Goal: Task Accomplishment & Management: Use online tool/utility

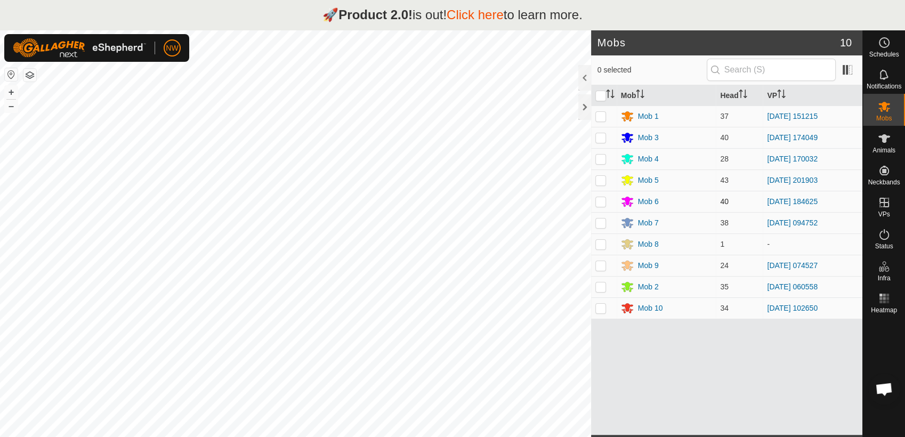
click at [604, 199] on p-checkbox at bounding box center [600, 201] width 11 height 9
checkbox input "true"
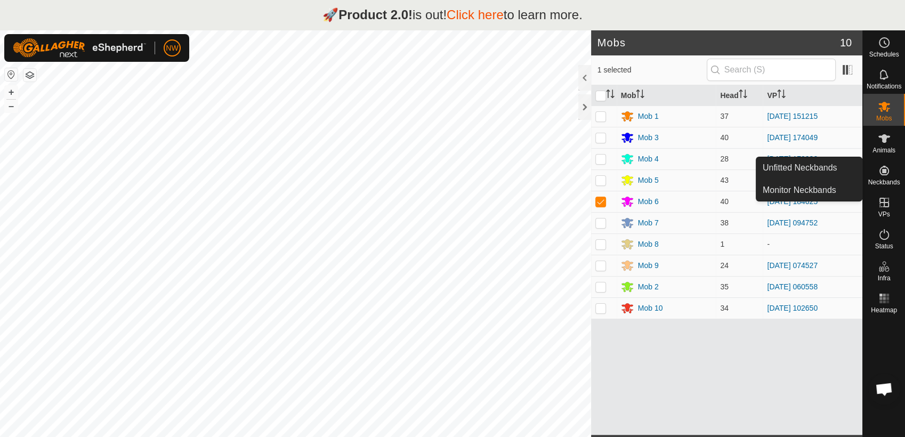
click at [883, 173] on icon at bounding box center [885, 171] width 10 height 10
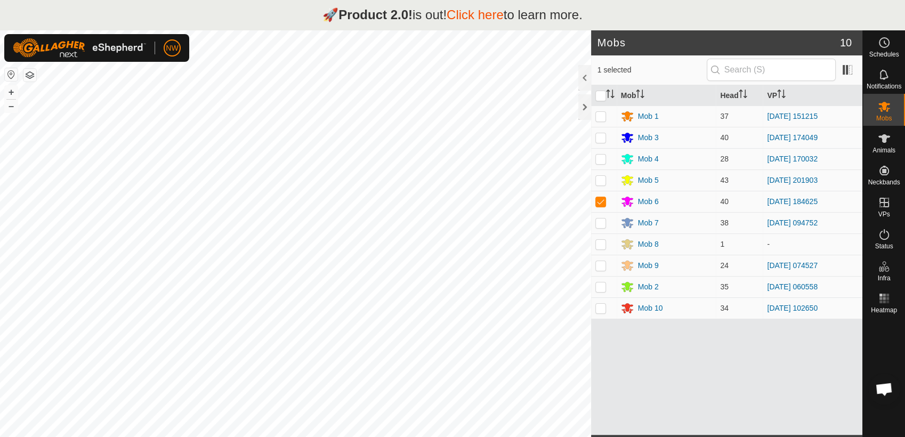
click at [479, 12] on link "Click here" at bounding box center [475, 14] width 57 height 14
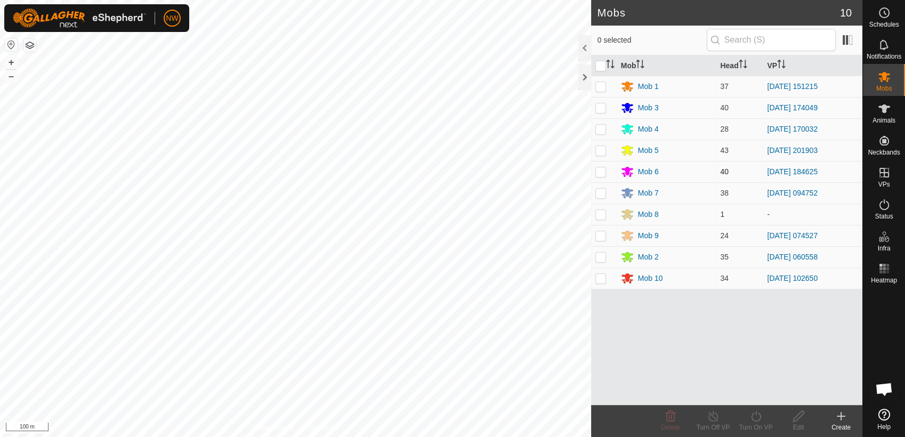
click at [603, 170] on p-checkbox at bounding box center [600, 171] width 11 height 9
checkbox input "true"
click at [757, 417] on icon at bounding box center [756, 416] width 13 height 13
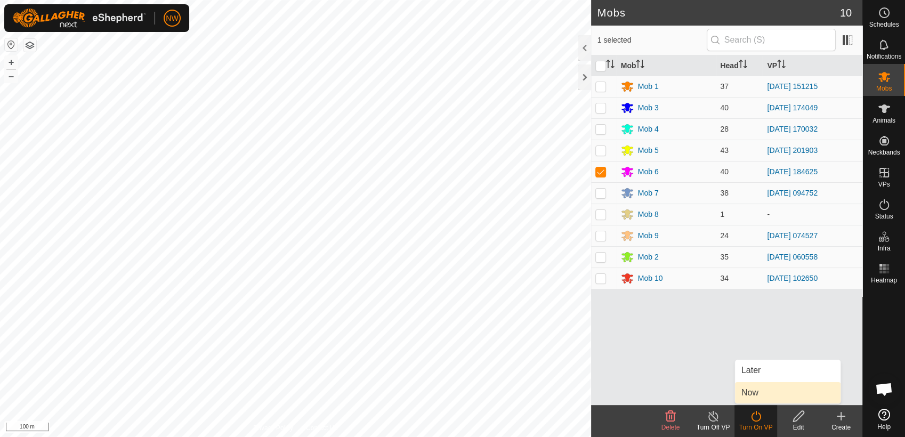
click at [755, 392] on link "Now" at bounding box center [788, 392] width 106 height 21
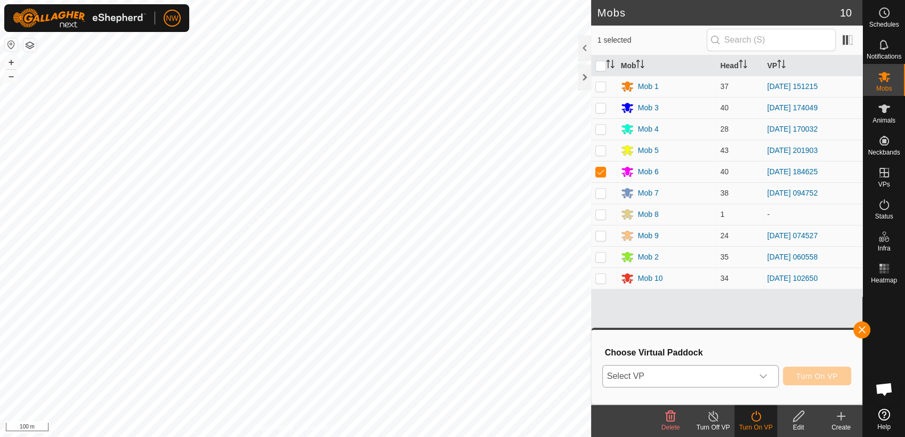
click at [766, 376] on icon "dropdown trigger" at bounding box center [763, 376] width 9 height 9
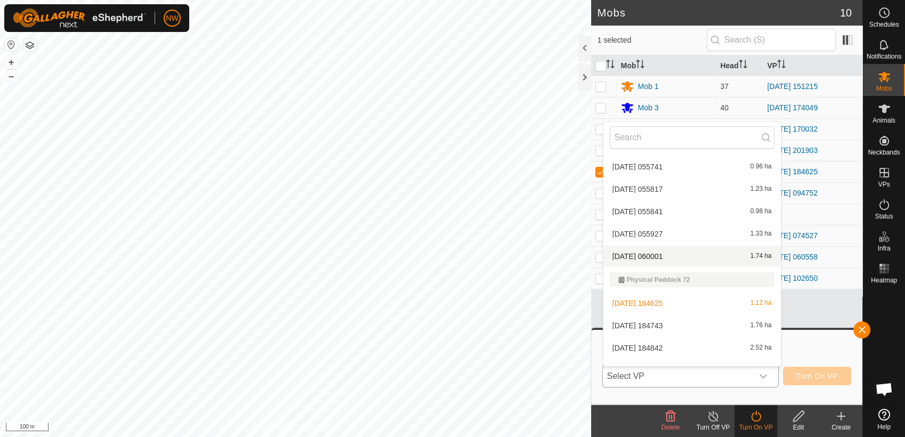
scroll to position [10900, 0]
click at [667, 322] on li "[DATE] 184743 1.76 ha" at bounding box center [692, 325] width 178 height 21
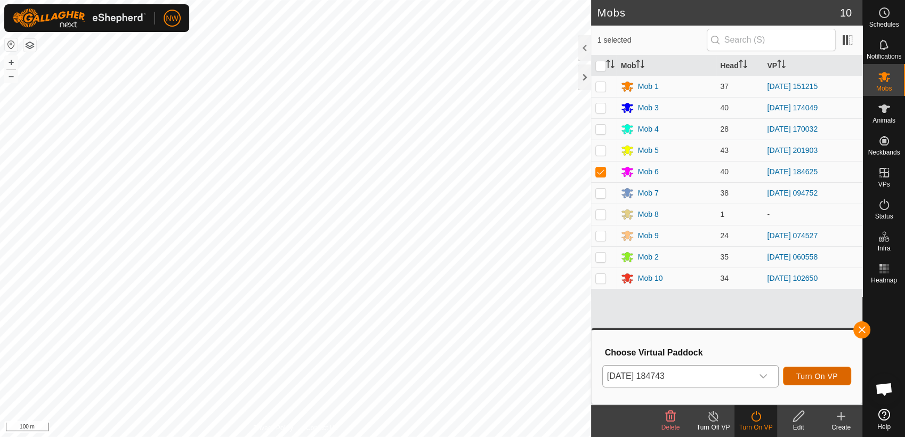
click at [815, 373] on span "Turn On VP" at bounding box center [817, 376] width 42 height 9
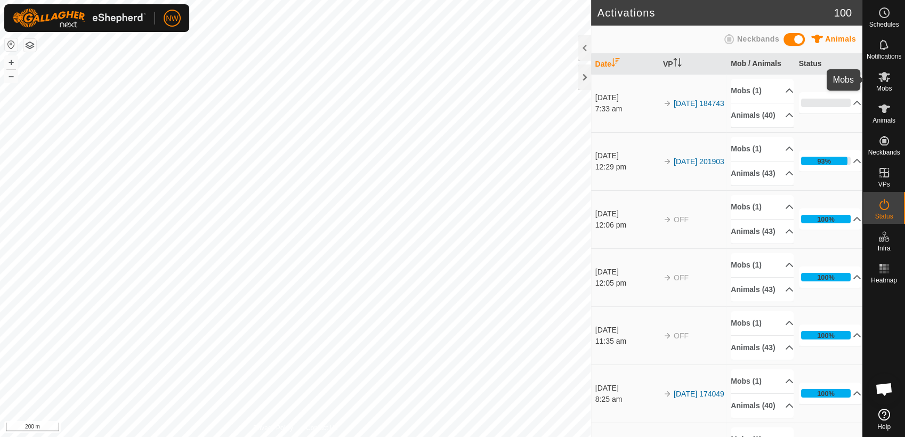
click at [890, 74] on icon at bounding box center [884, 76] width 13 height 13
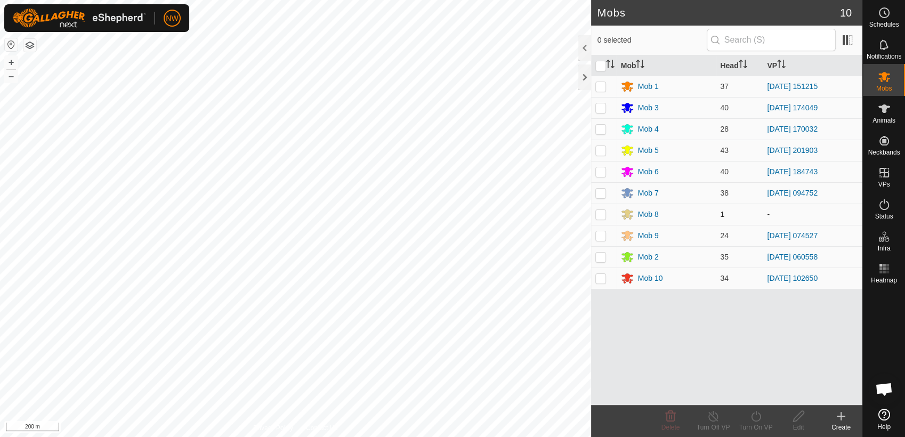
drag, startPoint x: 601, startPoint y: 194, endPoint x: 615, endPoint y: 206, distance: 18.9
click at [601, 195] on p-checkbox at bounding box center [600, 193] width 11 height 9
checkbox input "true"
click at [754, 416] on icon at bounding box center [756, 416] width 13 height 13
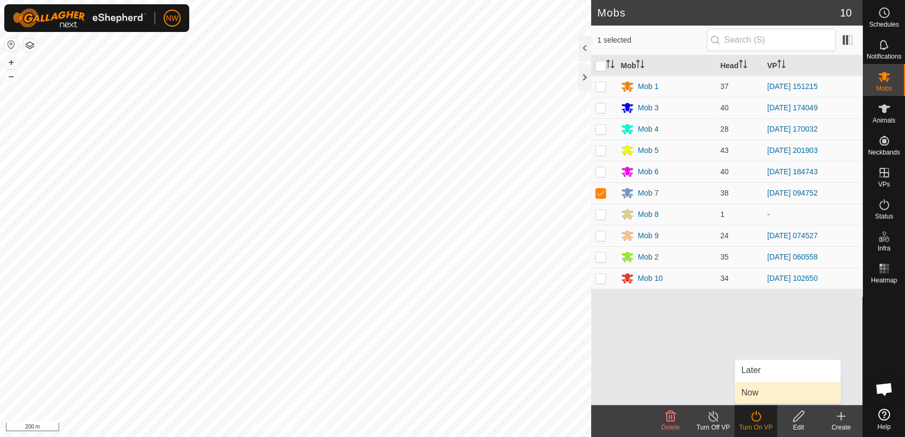
click at [755, 390] on link "Now" at bounding box center [788, 392] width 106 height 21
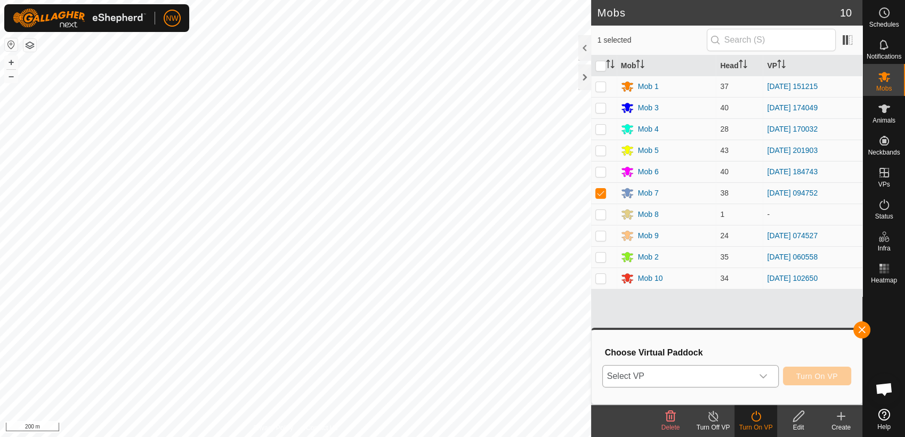
click at [768, 375] on icon "dropdown trigger" at bounding box center [763, 376] width 9 height 9
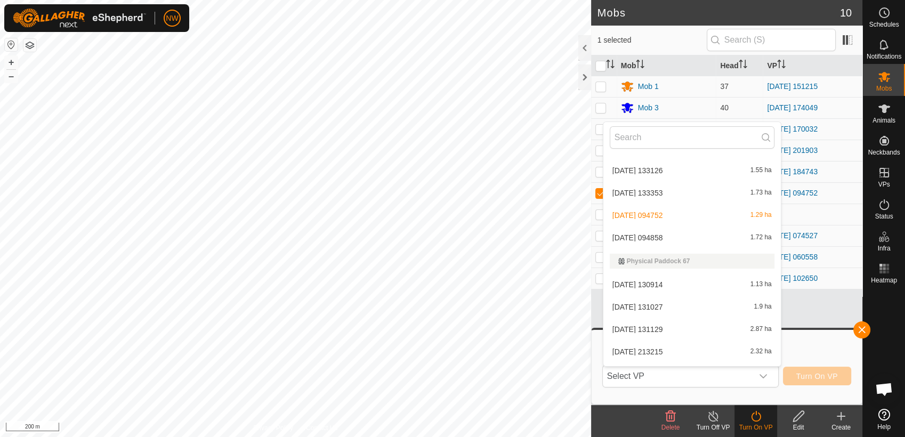
scroll to position [9720, 0]
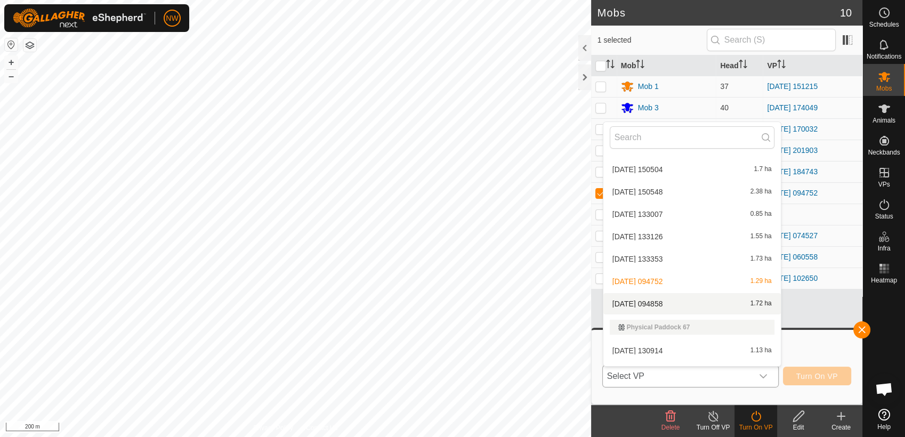
click at [666, 299] on li "[DATE] 094858 1.72 ha" at bounding box center [692, 303] width 178 height 21
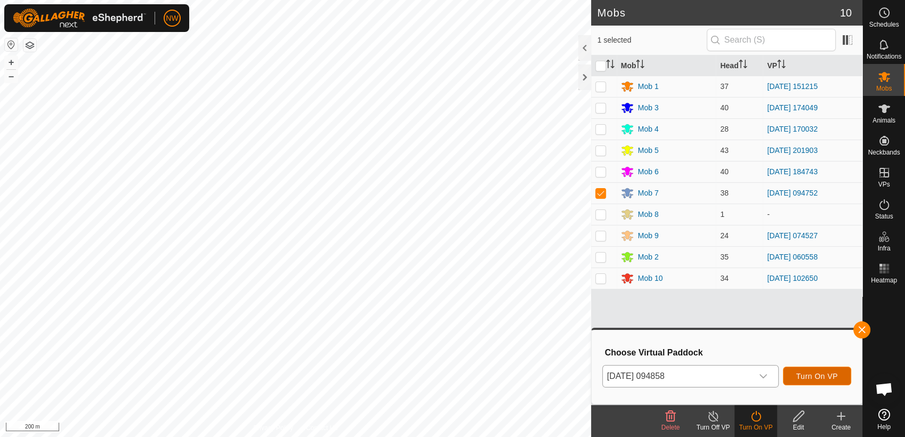
click at [809, 373] on span "Turn On VP" at bounding box center [817, 376] width 42 height 9
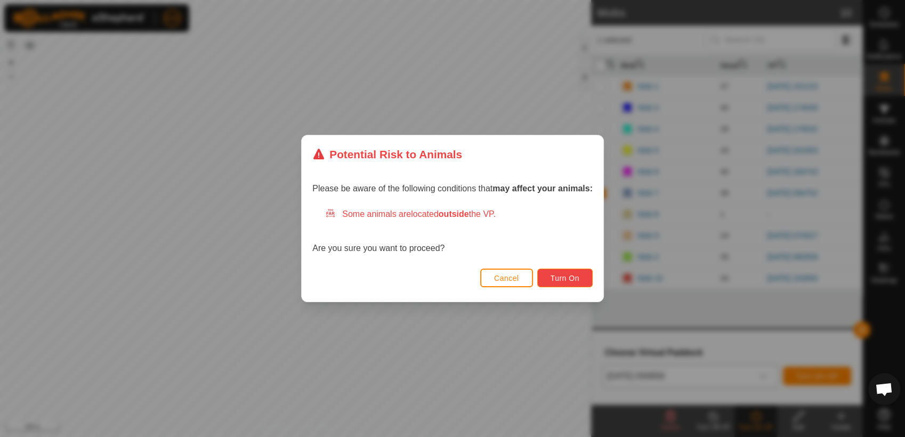
click at [571, 274] on span "Turn On" at bounding box center [565, 278] width 29 height 9
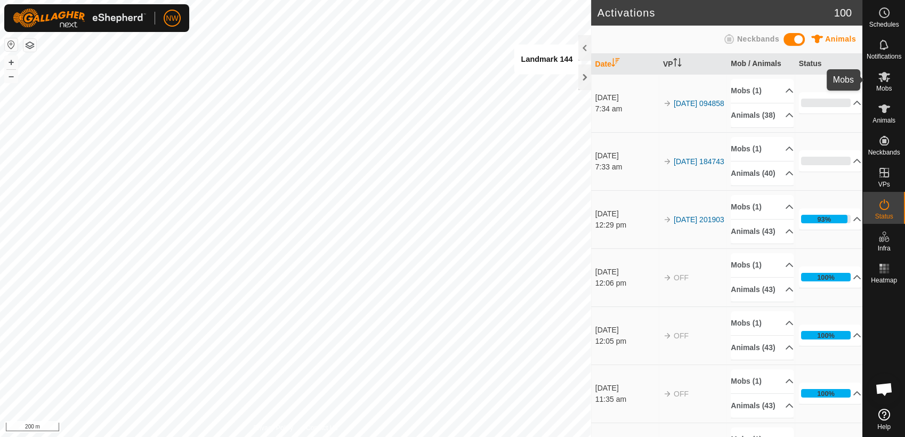
click at [887, 82] on icon at bounding box center [885, 77] width 12 height 10
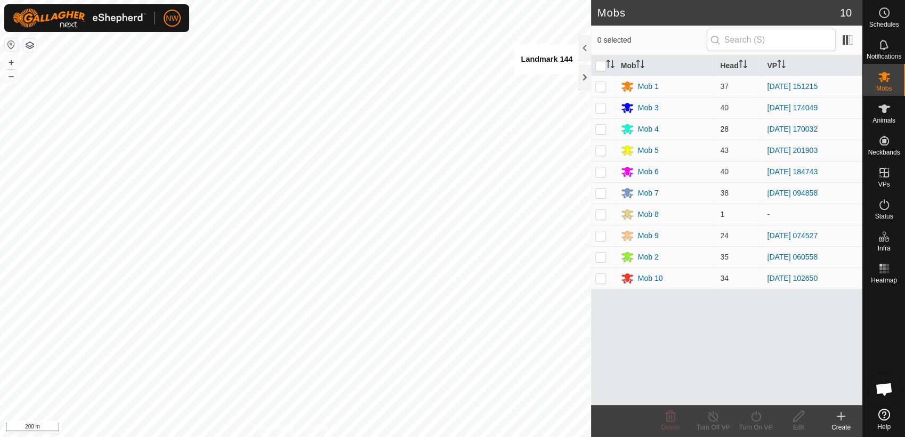
click at [601, 127] on p-checkbox at bounding box center [600, 129] width 11 height 9
checkbox input "true"
click at [755, 416] on icon at bounding box center [756, 416] width 13 height 13
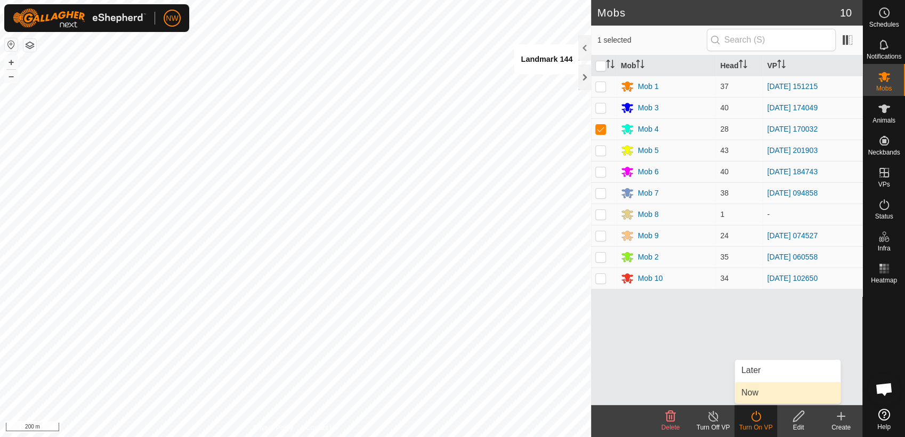
click at [756, 390] on link "Now" at bounding box center [788, 392] width 106 height 21
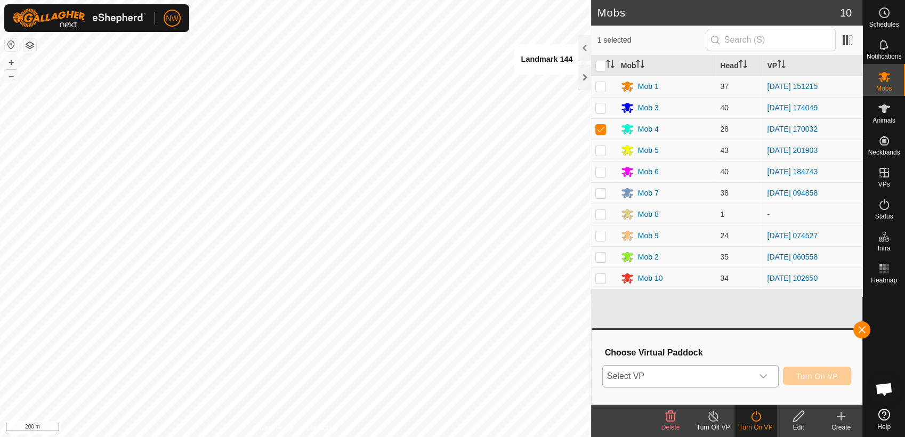
click at [765, 376] on icon "dropdown trigger" at bounding box center [763, 376] width 9 height 9
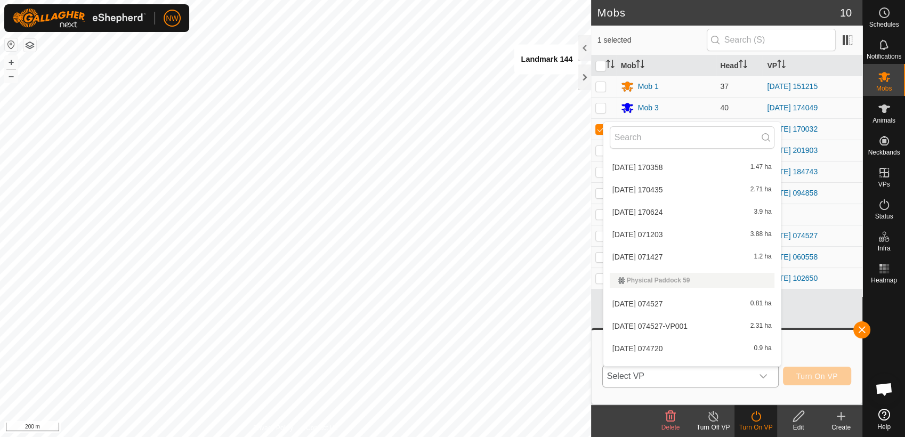
scroll to position [8237, 0]
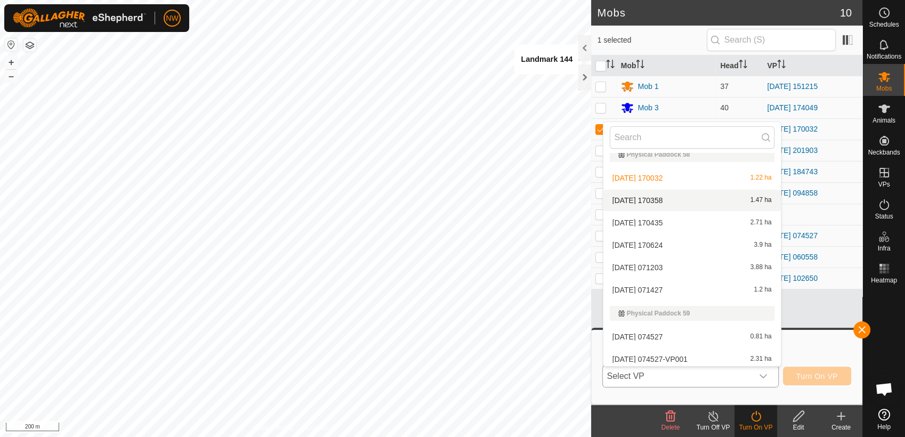
click at [644, 198] on li "[DATE] 170358 1.47 ha" at bounding box center [692, 200] width 178 height 21
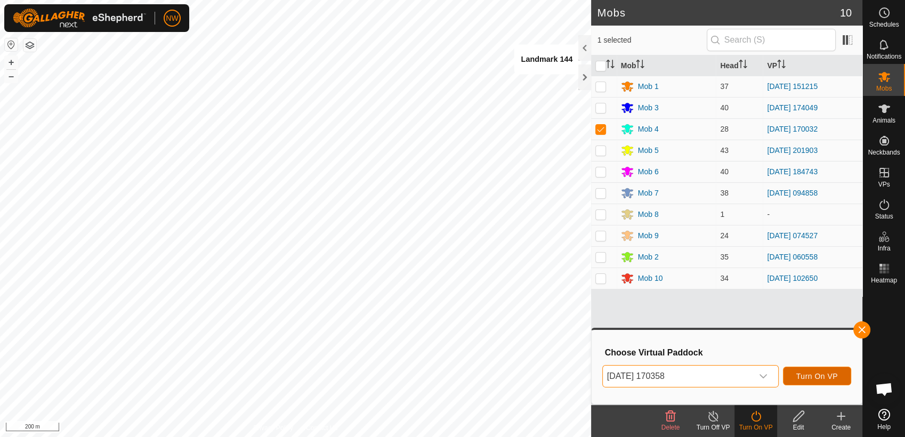
click at [805, 373] on span "Turn On VP" at bounding box center [817, 376] width 42 height 9
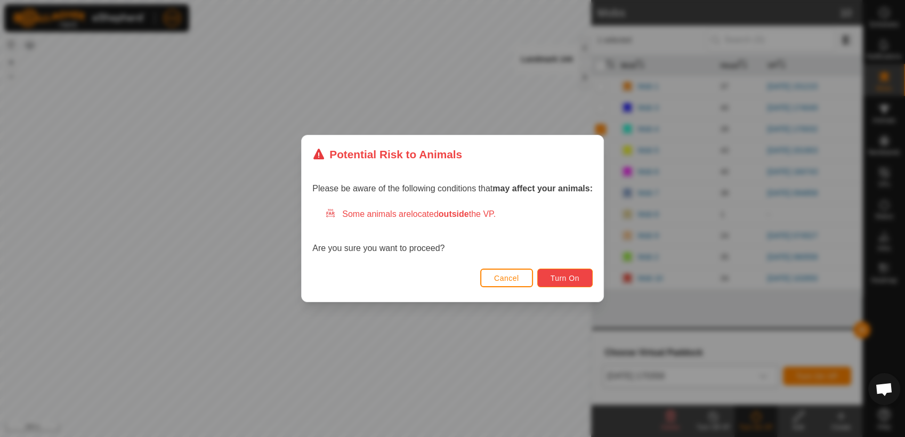
click at [557, 275] on span "Turn On" at bounding box center [565, 278] width 29 height 9
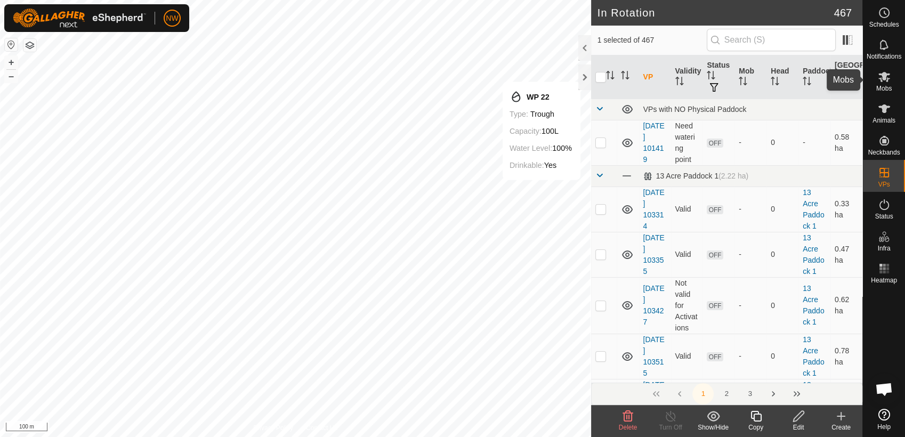
click at [888, 80] on icon at bounding box center [884, 76] width 13 height 13
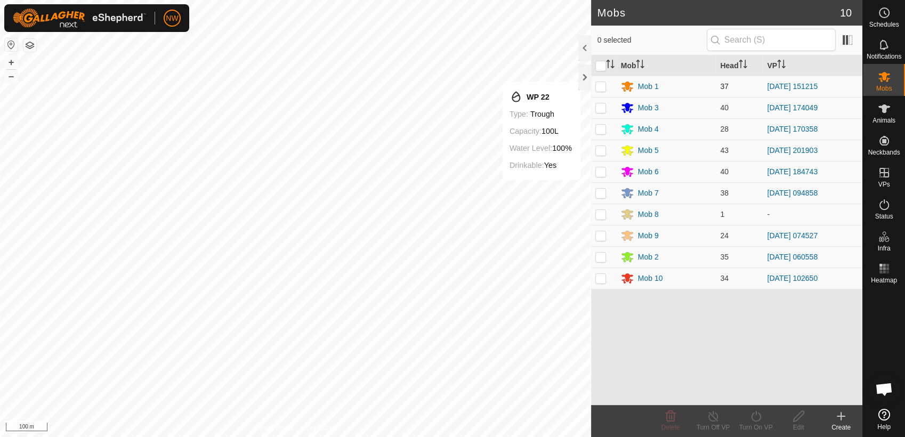
click at [600, 85] on p-checkbox at bounding box center [600, 86] width 11 height 9
checkbox input "true"
click at [714, 416] on icon at bounding box center [713, 416] width 13 height 13
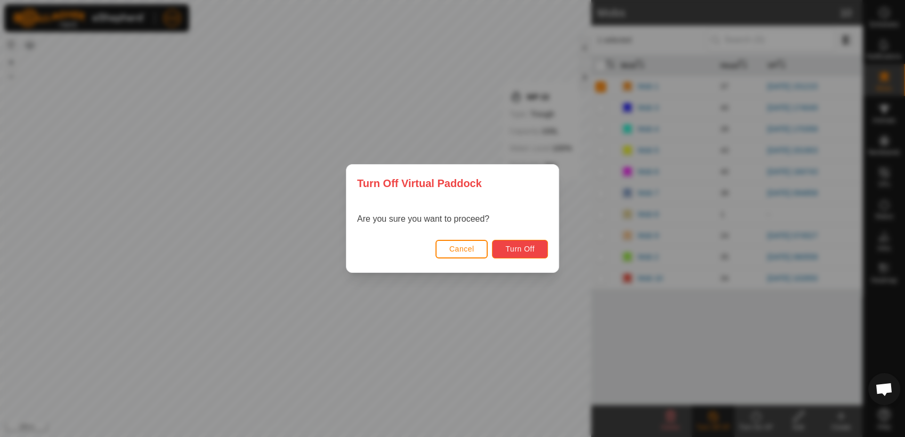
click at [531, 244] on button "Turn Off" at bounding box center [520, 249] width 56 height 19
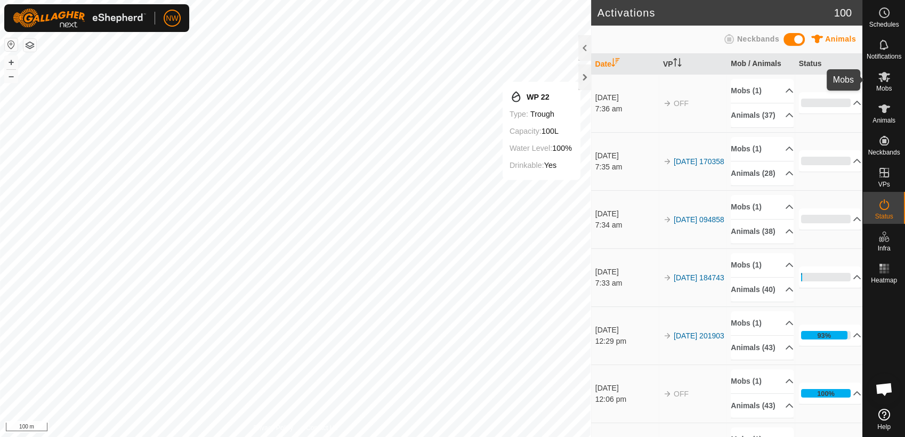
click at [887, 83] on div "Mobs" at bounding box center [884, 80] width 42 height 32
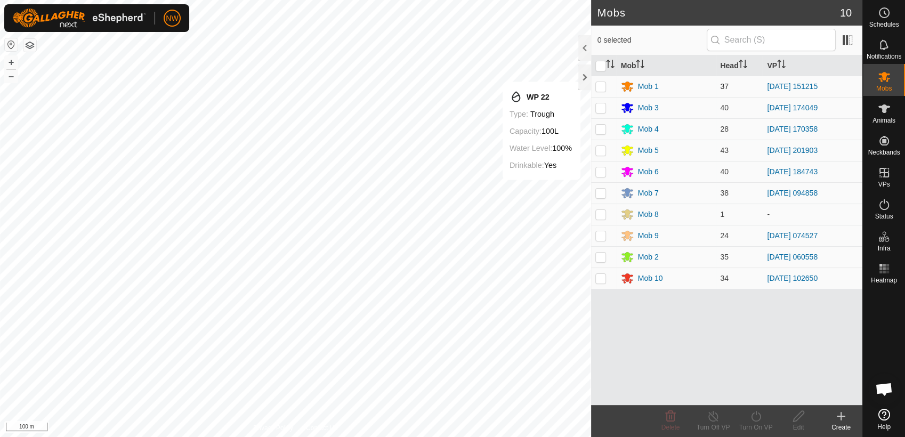
click at [602, 85] on p-checkbox at bounding box center [600, 86] width 11 height 9
checkbox input "true"
click at [756, 418] on icon at bounding box center [756, 416] width 13 height 13
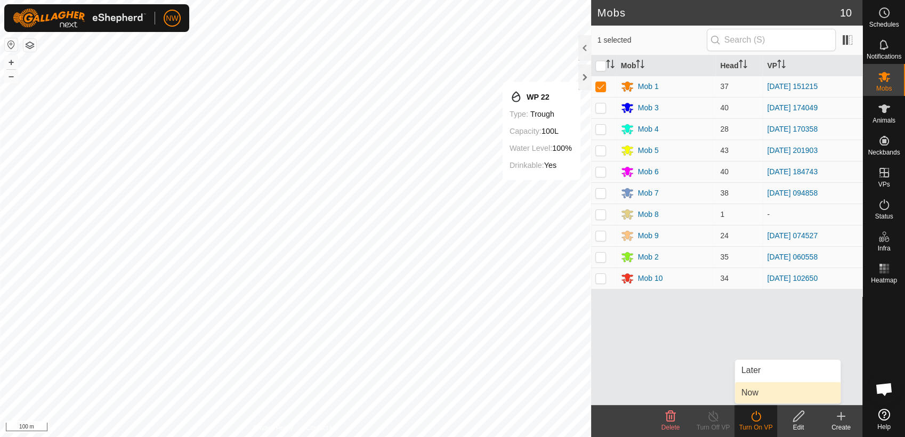
click at [755, 394] on link "Now" at bounding box center [788, 392] width 106 height 21
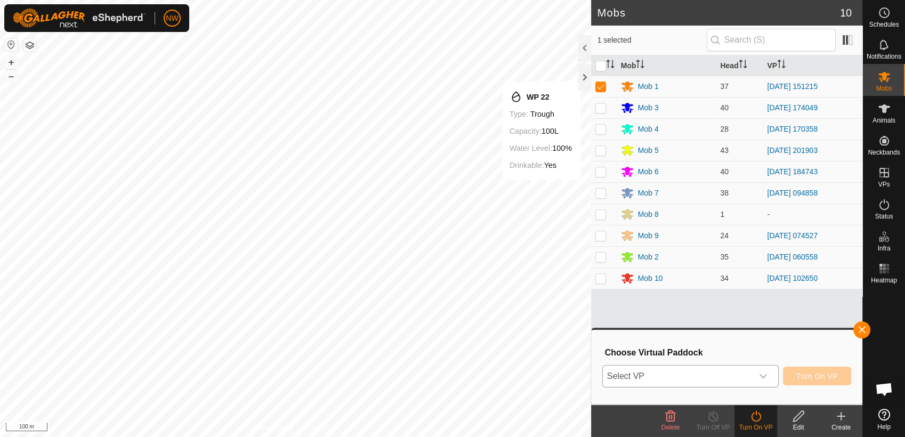
click at [764, 376] on icon "dropdown trigger" at bounding box center [763, 376] width 9 height 9
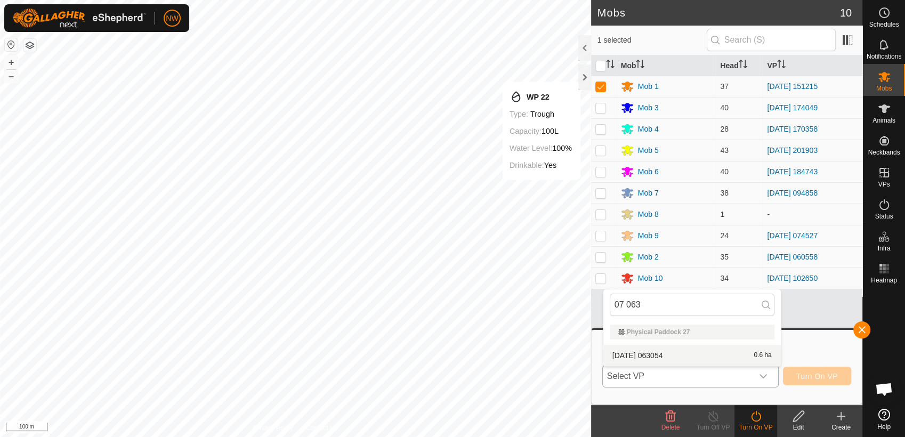
type input "07 063"
click at [665, 352] on li "[DATE] 063054 0.6 ha" at bounding box center [692, 355] width 178 height 21
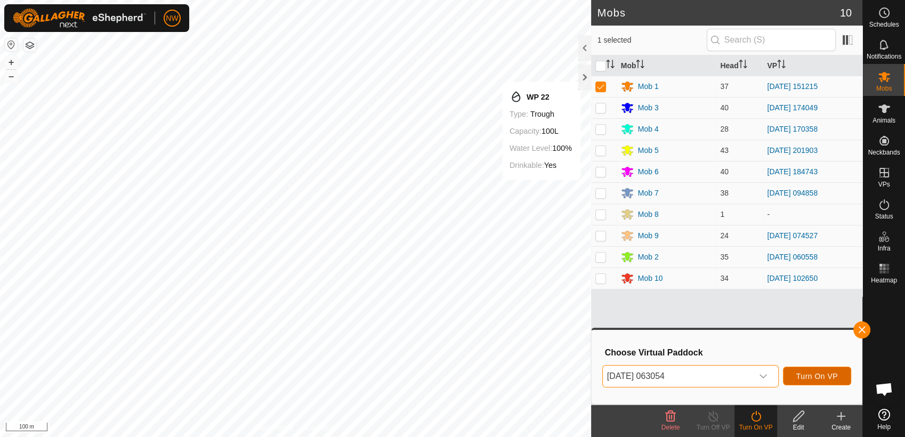
click at [802, 372] on span "Turn On VP" at bounding box center [817, 376] width 42 height 9
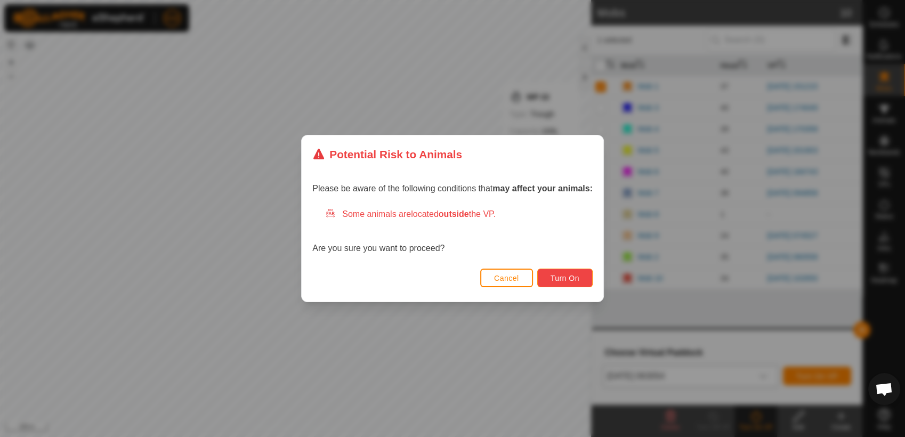
click at [571, 276] on span "Turn On" at bounding box center [565, 278] width 29 height 9
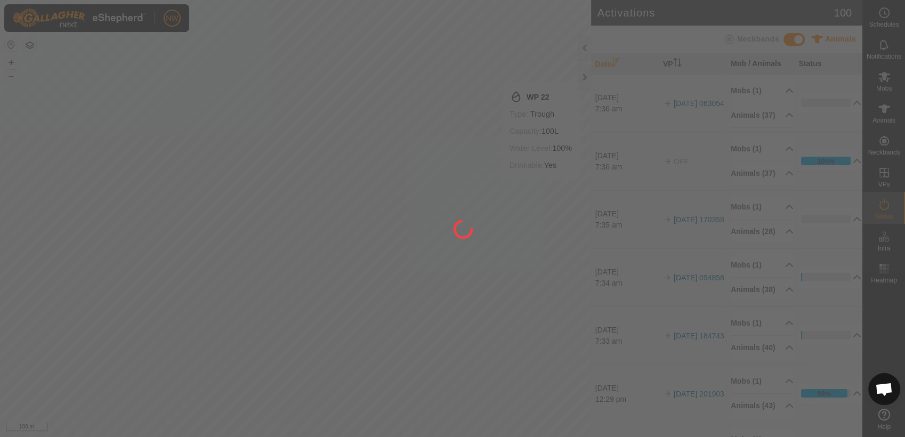
click at [478, 16] on div at bounding box center [452, 218] width 905 height 437
click at [563, 97] on div at bounding box center [452, 218] width 905 height 437
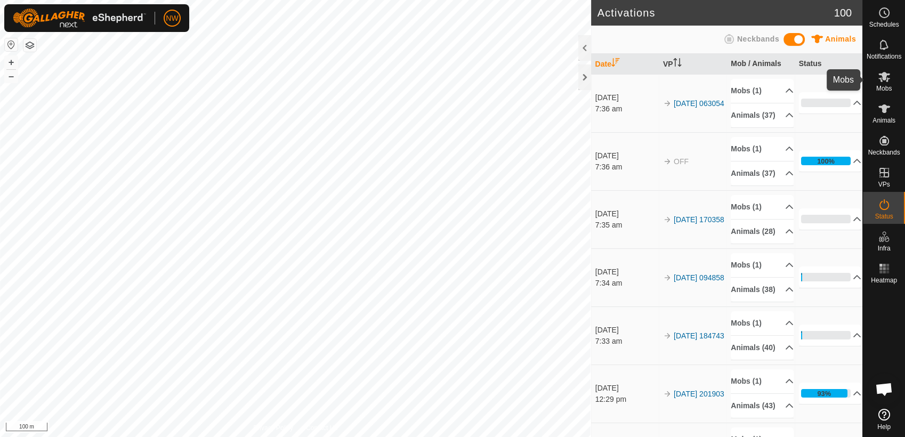
click at [883, 83] on icon at bounding box center [884, 76] width 13 height 13
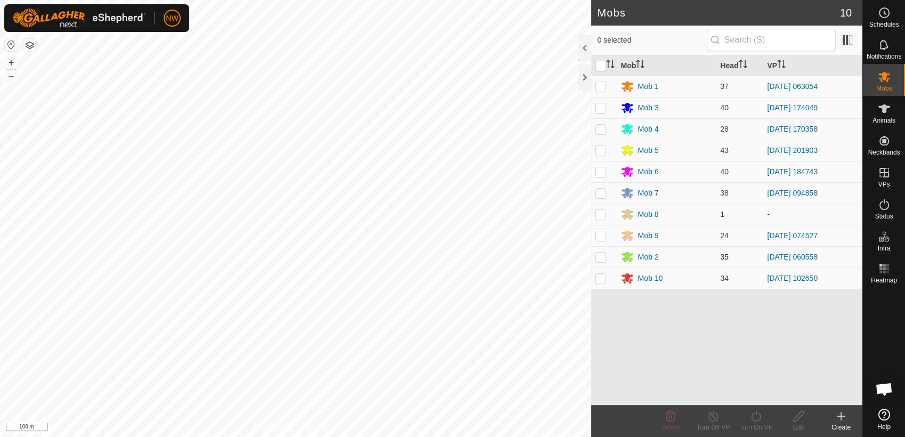
click at [602, 257] on p-checkbox at bounding box center [600, 257] width 11 height 9
checkbox input "true"
click at [753, 420] on icon at bounding box center [756, 416] width 10 height 11
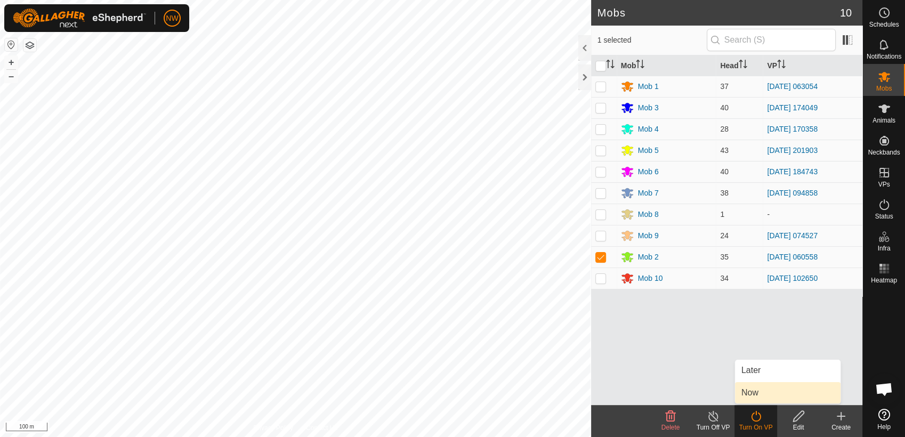
click at [755, 394] on link "Now" at bounding box center [788, 392] width 106 height 21
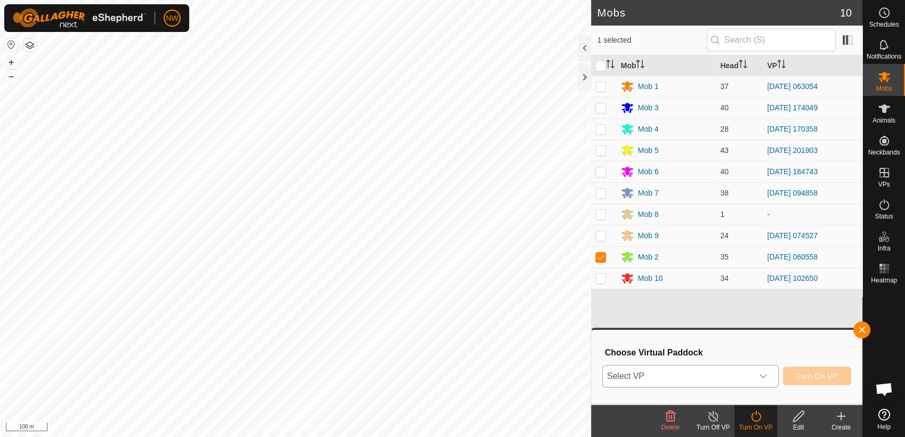
click at [763, 375] on icon "dropdown trigger" at bounding box center [763, 376] width 9 height 9
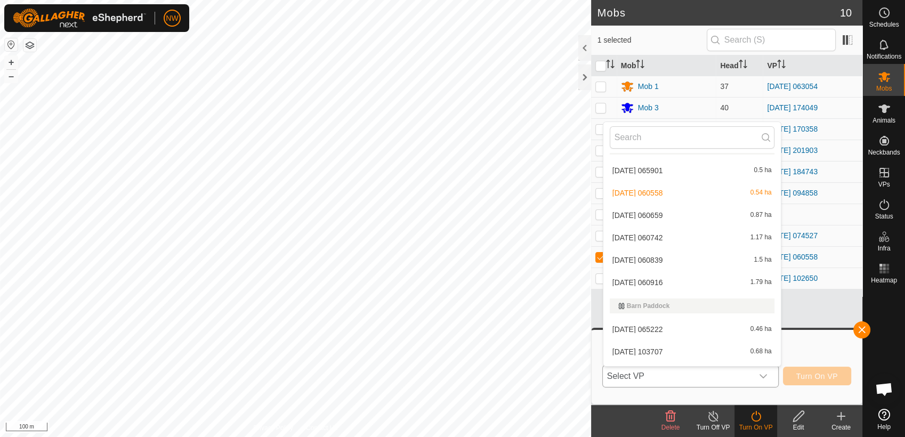
scroll to position [642, 0]
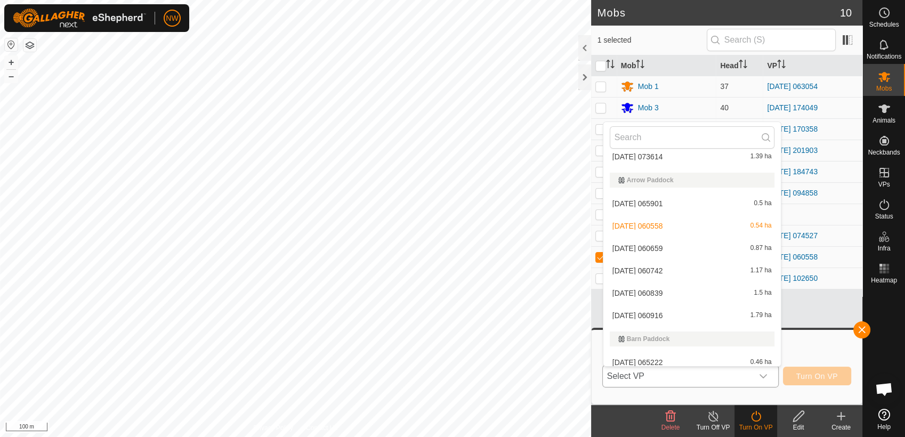
click at [668, 245] on li "[DATE] 060659 0.87 ha" at bounding box center [692, 248] width 178 height 21
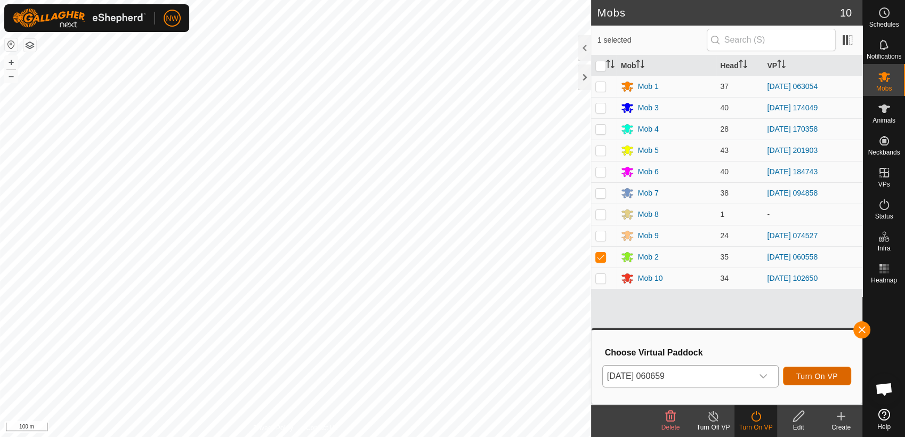
click at [804, 375] on span "Turn On VP" at bounding box center [817, 376] width 42 height 9
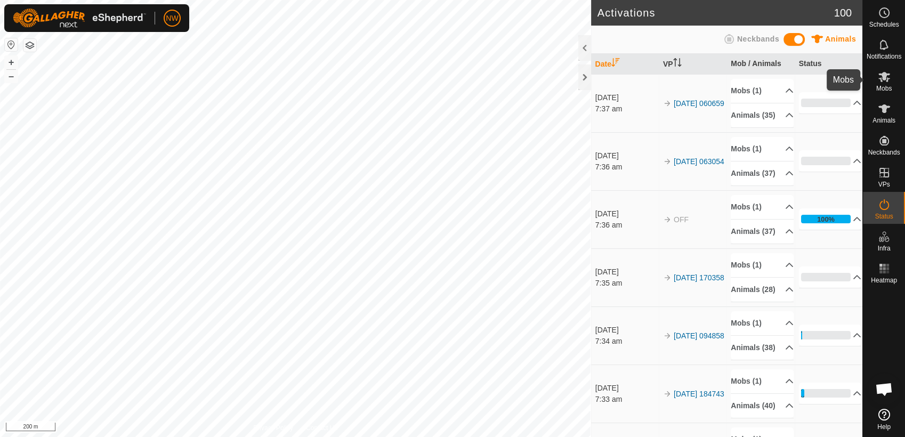
click at [881, 78] on icon at bounding box center [885, 77] width 12 height 10
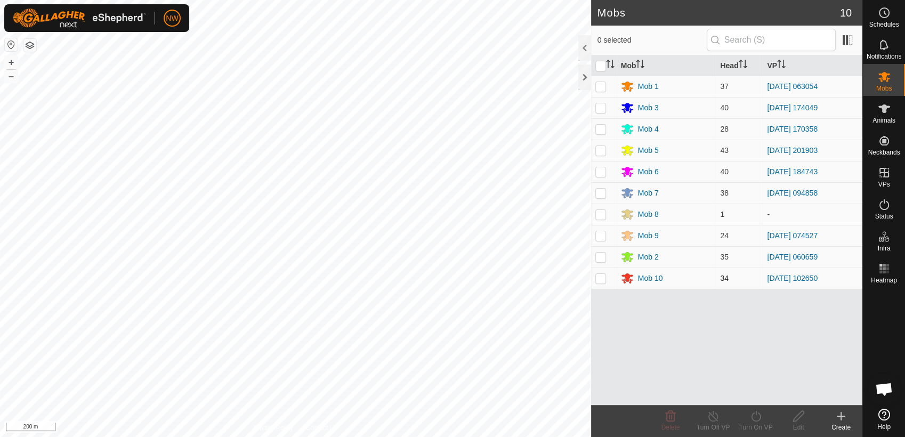
click at [599, 281] on p-checkbox at bounding box center [600, 278] width 11 height 9
checkbox input "true"
click at [712, 417] on line at bounding box center [713, 417] width 9 height 9
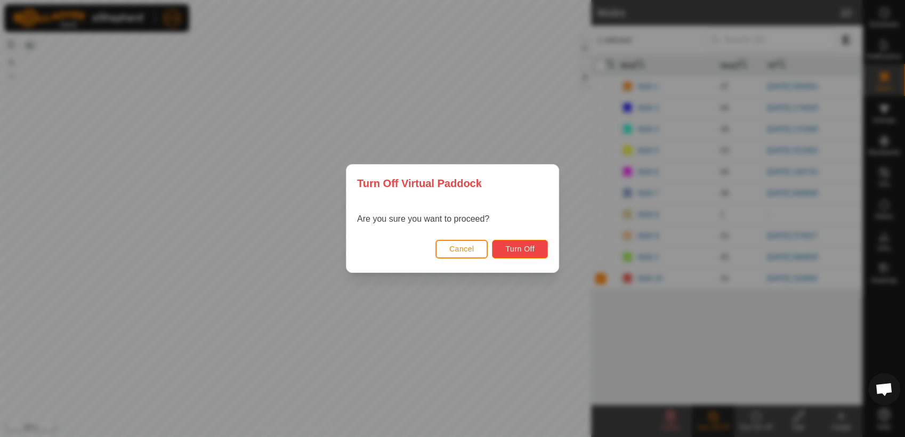
click at [538, 247] on button "Turn Off" at bounding box center [520, 249] width 56 height 19
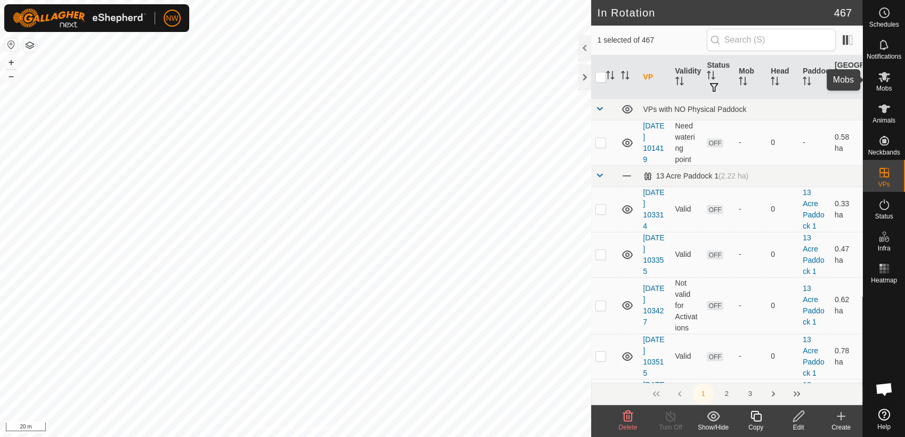
click at [888, 82] on icon at bounding box center [884, 76] width 13 height 13
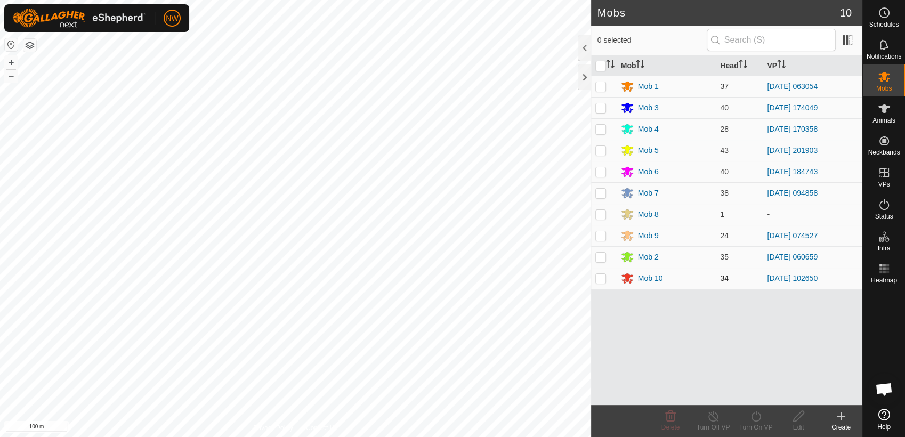
click at [600, 279] on p-checkbox at bounding box center [600, 278] width 11 height 9
checkbox input "true"
click at [755, 418] on icon at bounding box center [756, 416] width 13 height 13
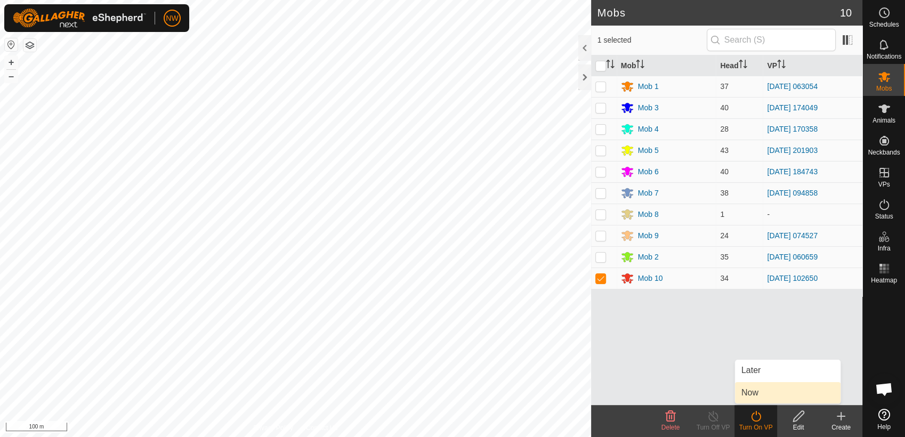
click at [754, 394] on link "Now" at bounding box center [788, 392] width 106 height 21
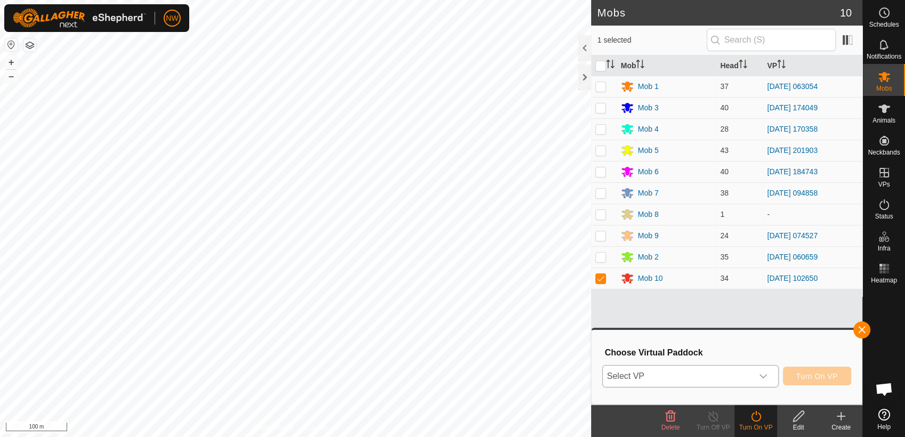
click at [765, 376] on icon "dropdown trigger" at bounding box center [763, 376] width 9 height 9
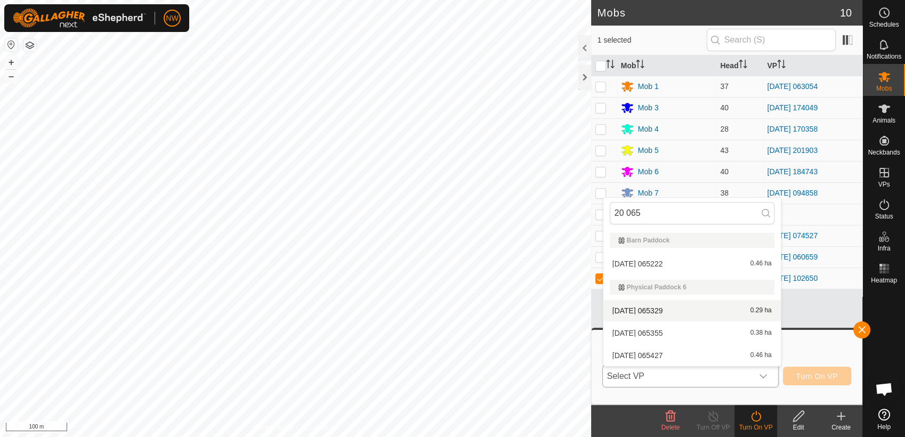
type input "20 065"
click at [649, 306] on li "[DATE] 065329 0.29 ha" at bounding box center [692, 310] width 178 height 21
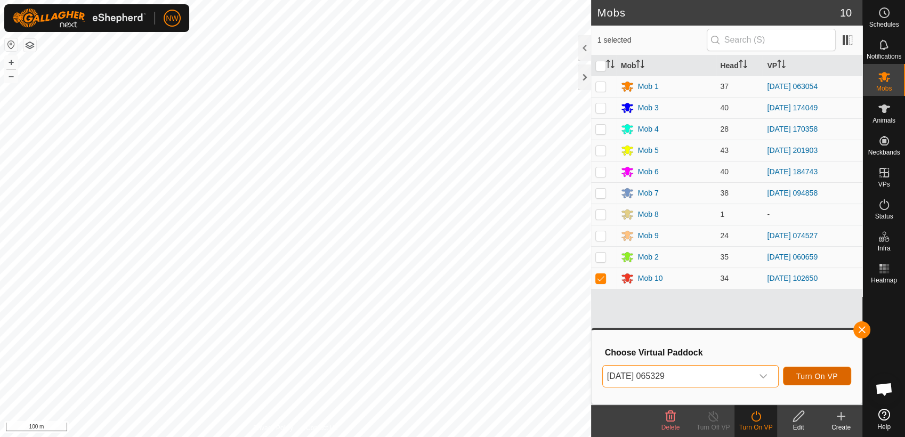
click at [824, 373] on span "Turn On VP" at bounding box center [817, 376] width 42 height 9
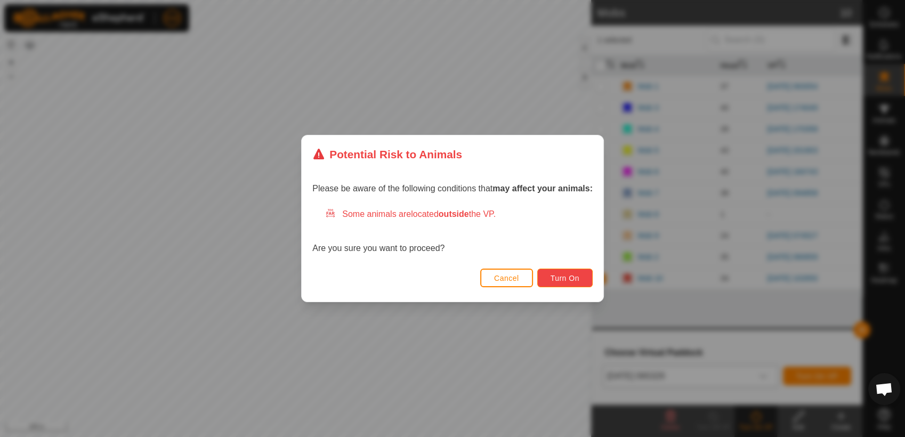
click at [568, 275] on span "Turn On" at bounding box center [565, 278] width 29 height 9
